Goal: Task Accomplishment & Management: Use online tool/utility

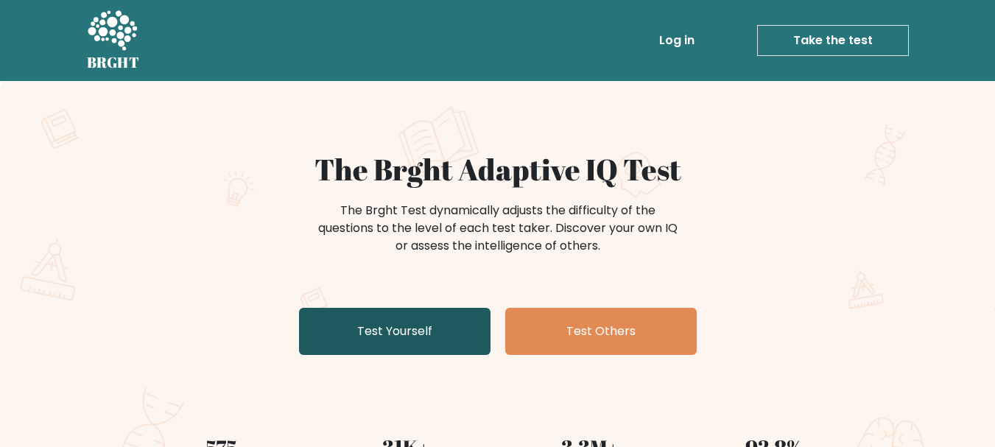
click at [417, 314] on link "Test Yourself" at bounding box center [395, 331] width 192 height 47
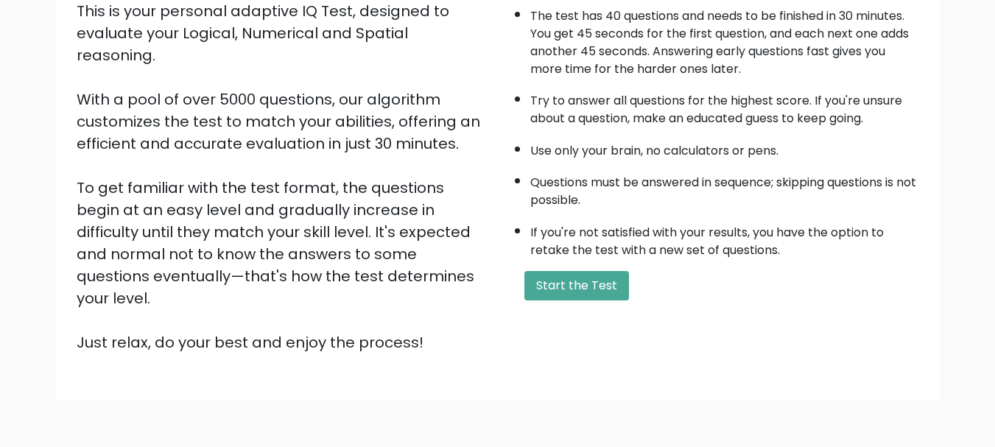
scroll to position [182, 0]
click at [550, 286] on button "Start the Test" at bounding box center [577, 284] width 105 height 29
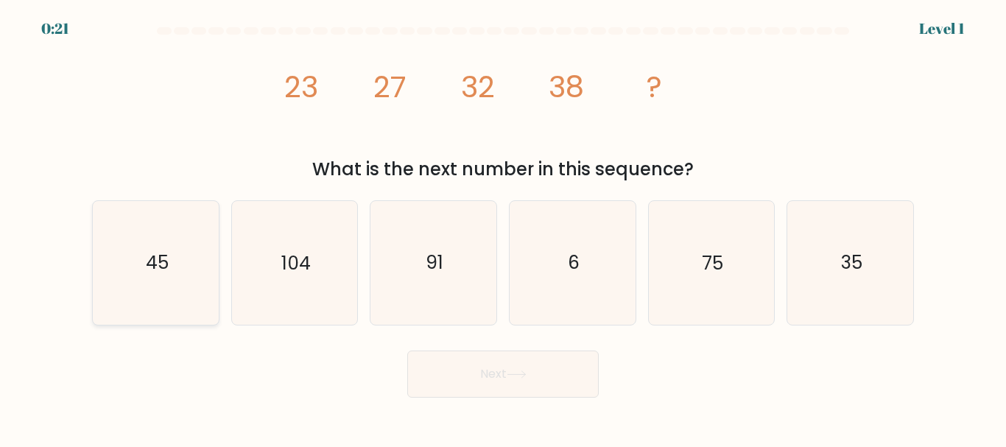
click at [148, 258] on text "45" at bounding box center [156, 263] width 23 height 26
click at [503, 228] on input "a. 45" at bounding box center [503, 226] width 1 height 4
radio input "true"
click at [487, 393] on button "Next" at bounding box center [503, 374] width 192 height 47
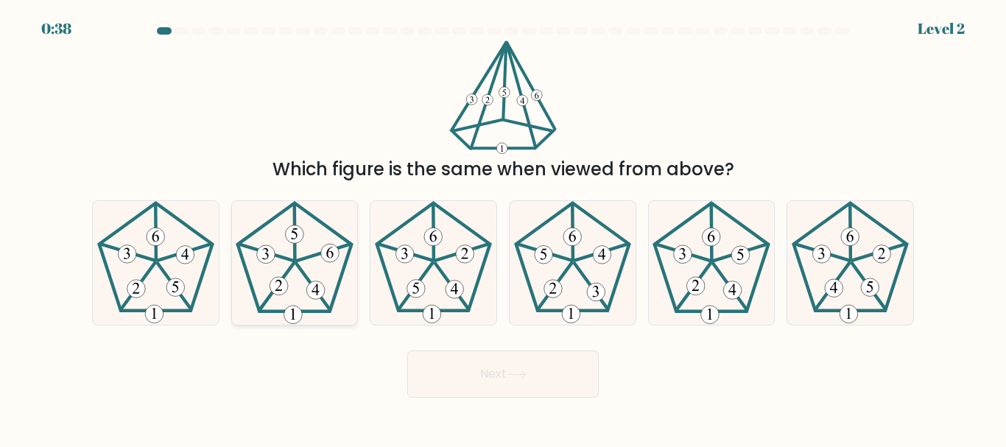
click at [298, 250] on icon at bounding box center [294, 262] width 123 height 123
click at [503, 228] on input "b." at bounding box center [503, 226] width 1 height 4
radio input "true"
click at [487, 382] on button "Next" at bounding box center [503, 374] width 192 height 47
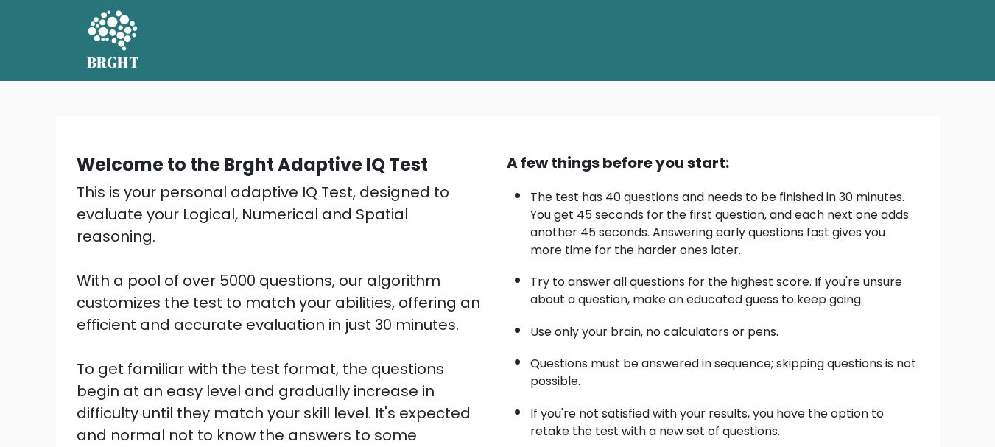
scroll to position [181, 0]
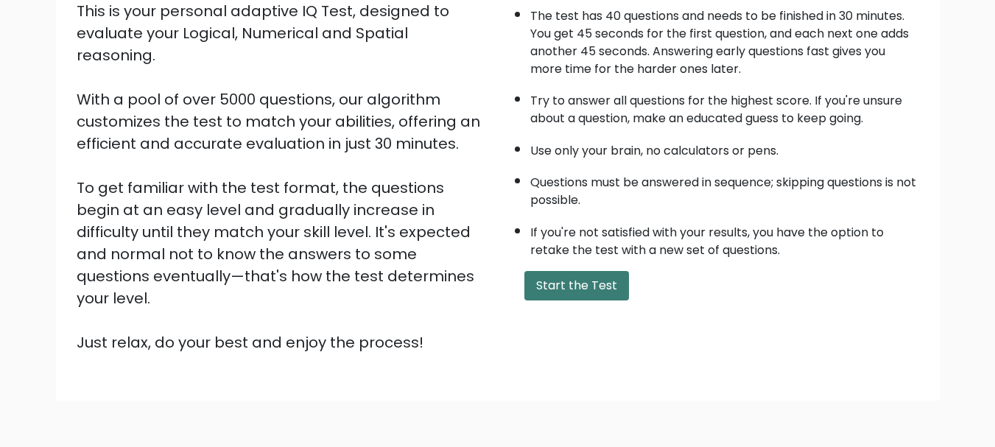
click at [579, 290] on button "Start the Test" at bounding box center [577, 285] width 105 height 29
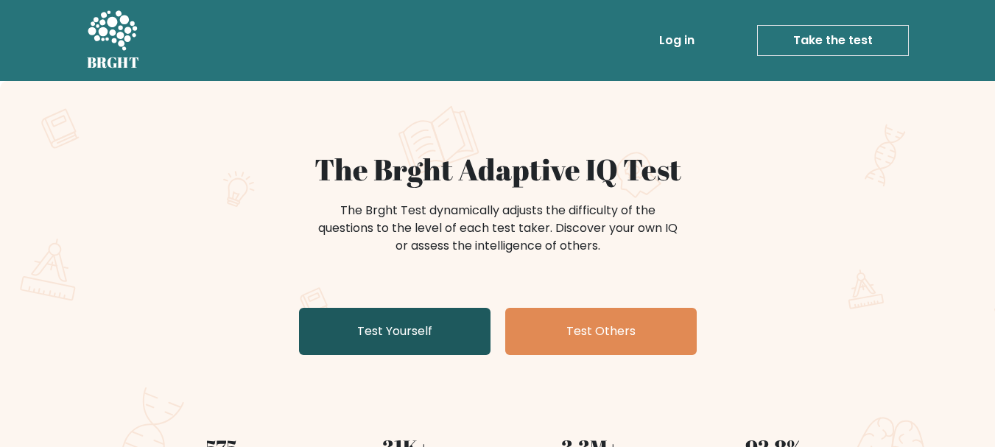
click at [451, 320] on link "Test Yourself" at bounding box center [395, 331] width 192 height 47
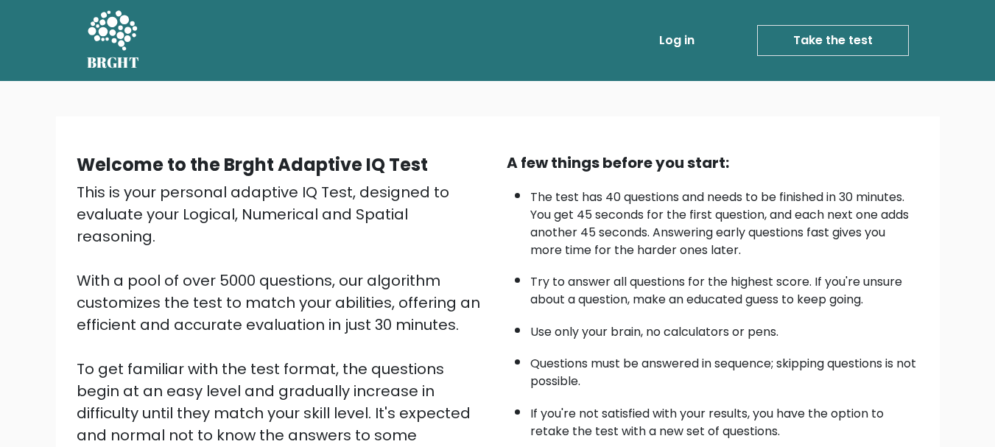
scroll to position [228, 0]
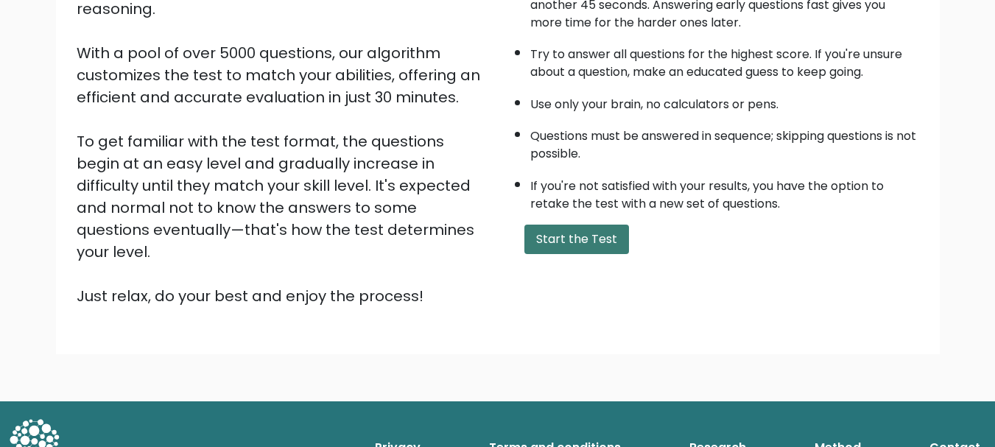
click at [592, 234] on button "Start the Test" at bounding box center [577, 239] width 105 height 29
